Goal: Check status: Check status

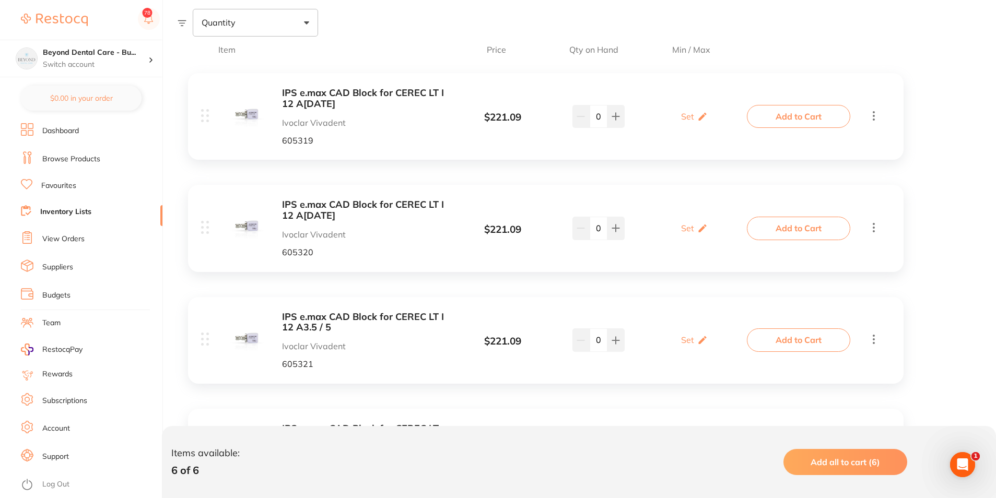
scroll to position [157, 0]
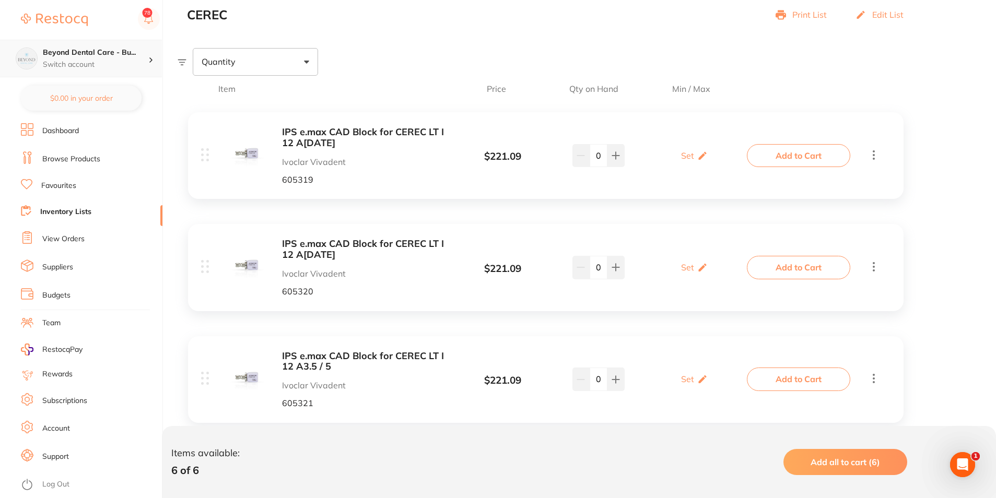
click at [88, 69] on p "Switch account" at bounding box center [96, 65] width 106 height 10
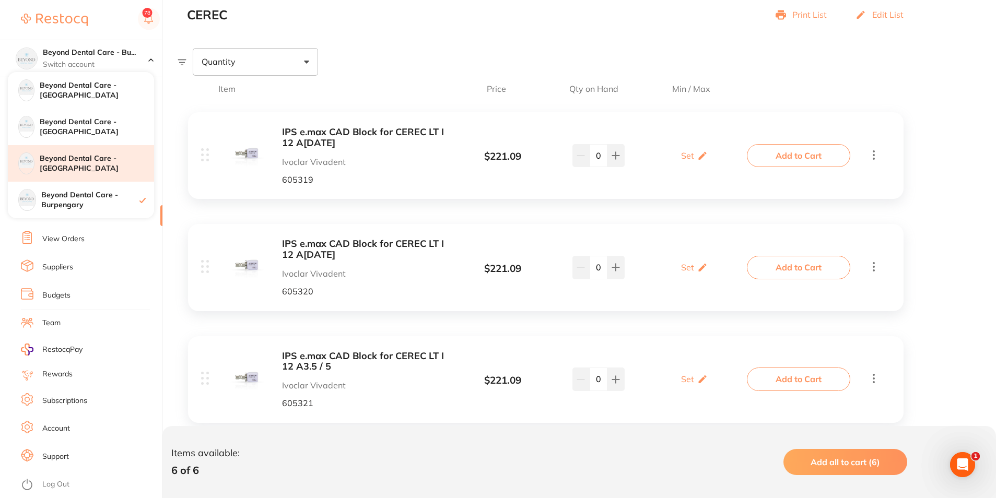
click at [96, 170] on h4 "Beyond Dental Care - [GEOGRAPHIC_DATA]" at bounding box center [97, 164] width 114 height 20
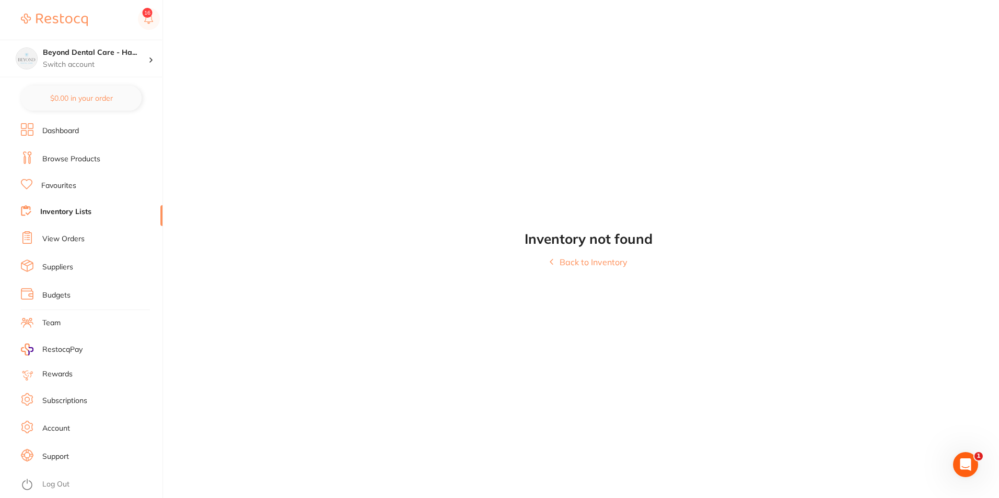
click at [60, 245] on link "View Orders" at bounding box center [63, 239] width 42 height 10
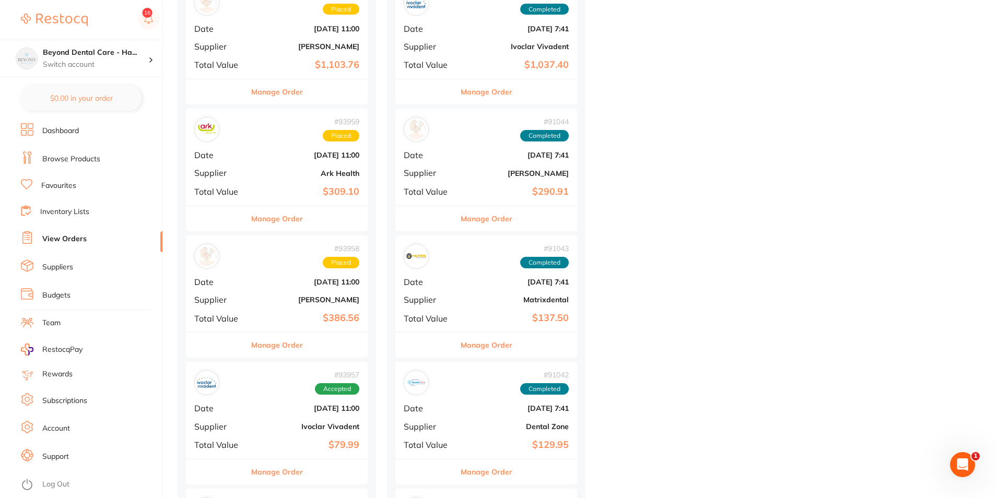
scroll to position [470, 0]
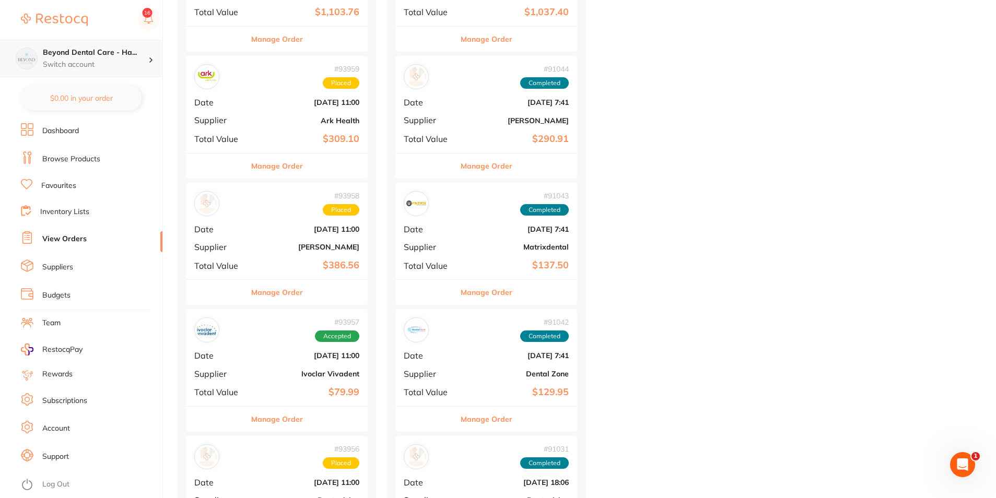
click at [132, 62] on p "Switch account" at bounding box center [96, 65] width 106 height 10
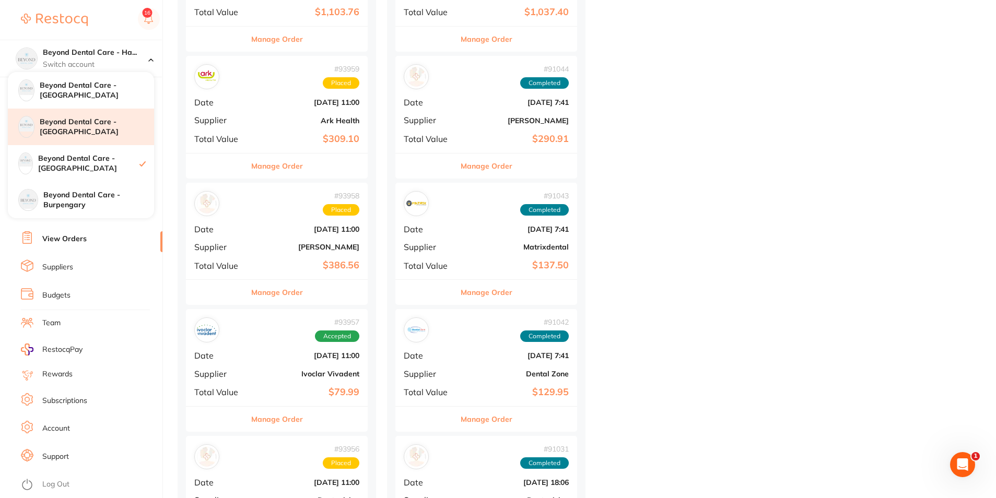
click at [106, 142] on div "Beyond Dental Care - [GEOGRAPHIC_DATA]" at bounding box center [81, 127] width 146 height 37
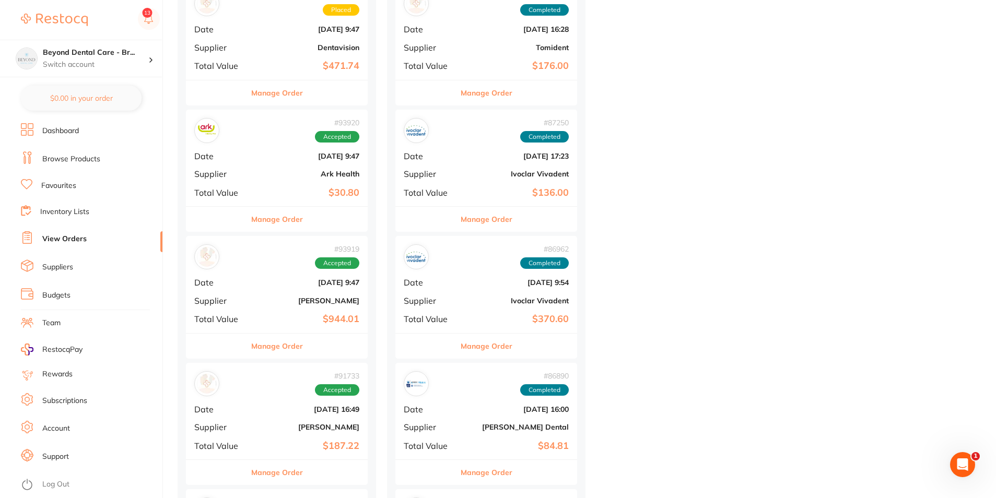
scroll to position [836, 0]
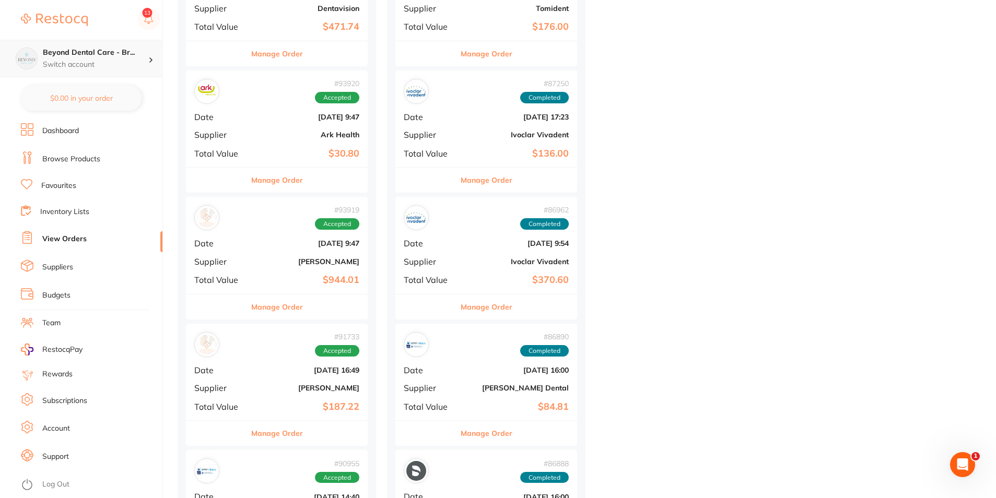
click at [126, 62] on p "Switch account" at bounding box center [96, 65] width 106 height 10
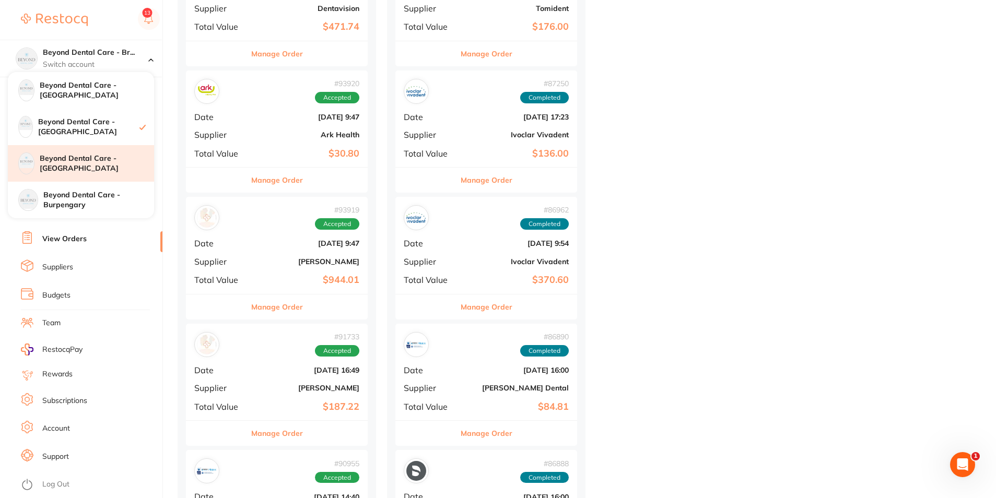
click at [98, 174] on div "Beyond Dental Care - [GEOGRAPHIC_DATA]" at bounding box center [81, 163] width 146 height 37
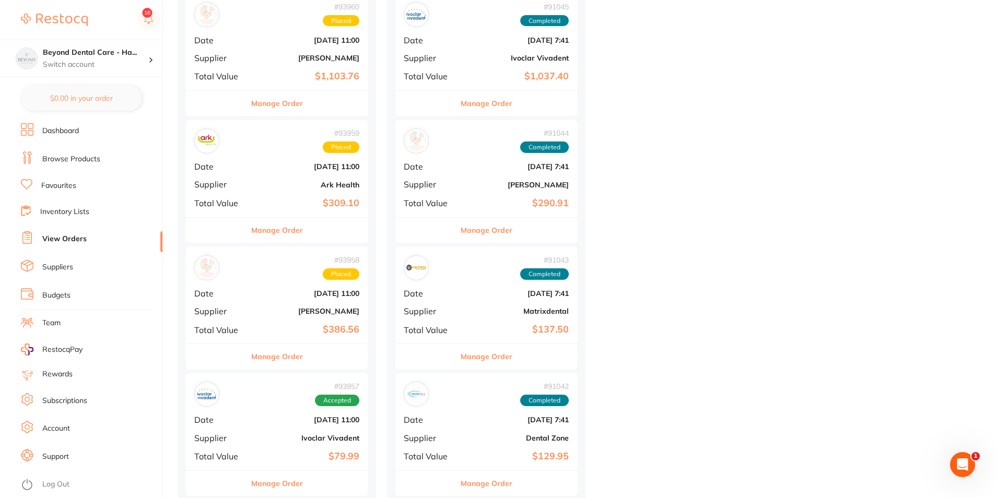
scroll to position [418, 0]
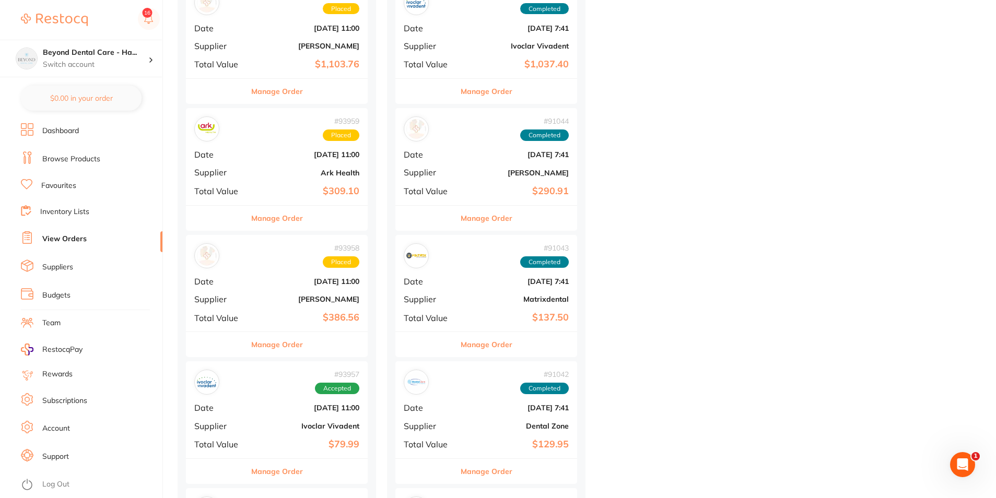
click at [276, 303] on b "[PERSON_NAME]" at bounding box center [307, 299] width 104 height 8
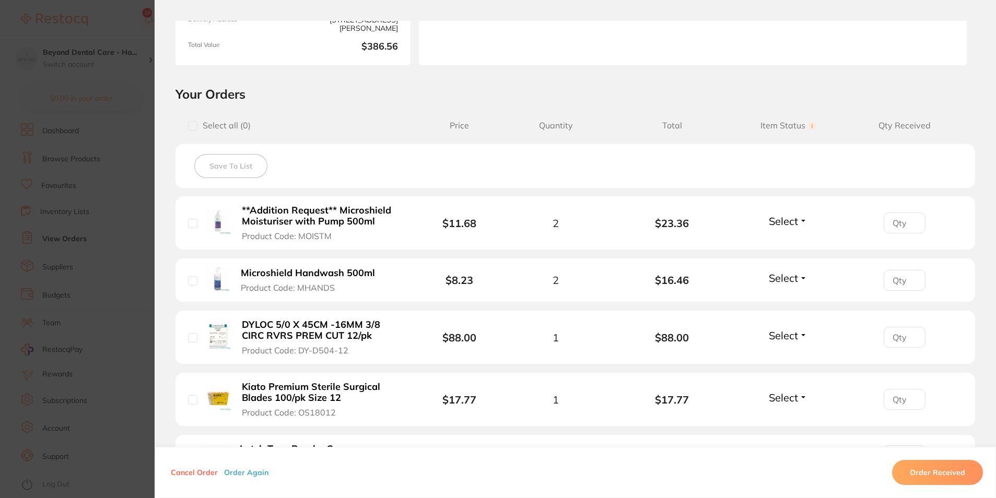
scroll to position [157, 0]
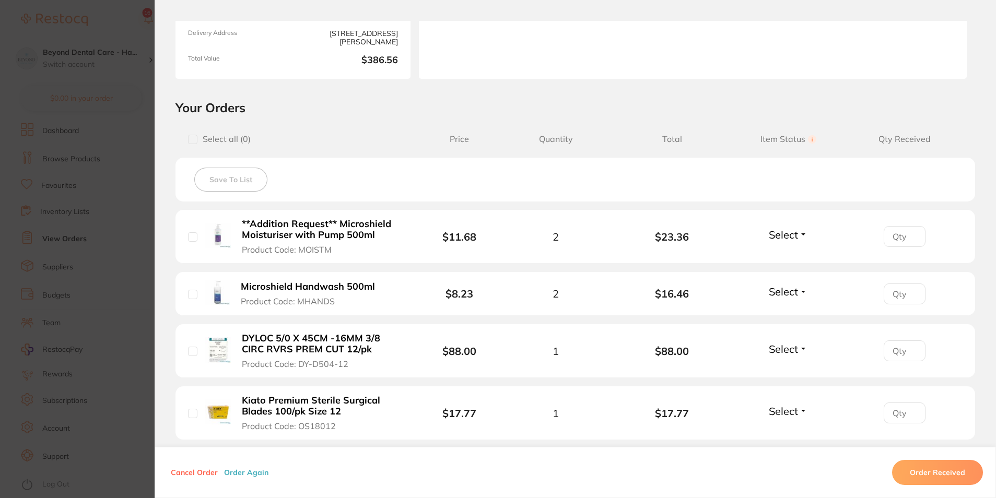
click at [128, 227] on section "Order ID: Restocq- 93958 Order Information Placed Order Order Date Sept 17 2025…" at bounding box center [498, 249] width 996 height 498
